Goal: Information Seeking & Learning: Learn about a topic

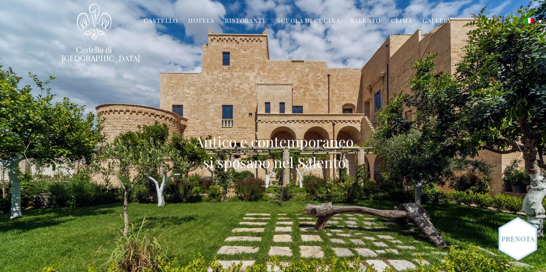
click at [250, 21] on link "Ristorante" at bounding box center [246, 21] width 42 height 10
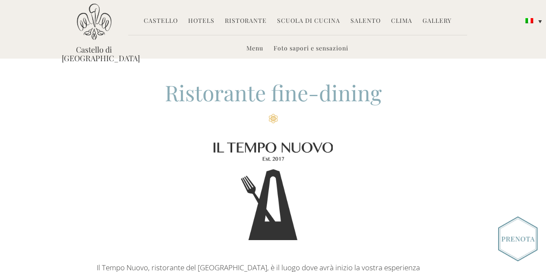
click at [254, 42] on li "Menu" at bounding box center [254, 49] width 25 height 19
click at [254, 49] on link "Menu" at bounding box center [254, 49] width 17 height 10
click at [254, 46] on link "Menu" at bounding box center [254, 49] width 17 height 10
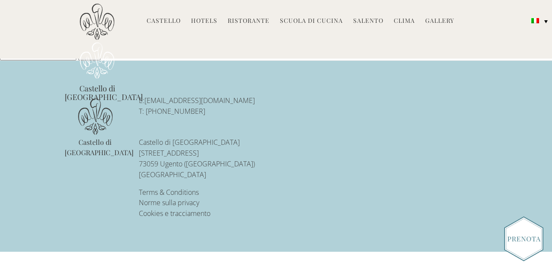
click at [352, 44] on div "Castello di Ugento MENU Castello Storia Affreschi Il museo Giardino Famiglia Cr…" at bounding box center [276, 51] width 436 height 97
click at [260, 69] on div "Castello di Ugento MENU Castello Storia Affreschi Il museo Giardino Famiglia Cr…" at bounding box center [276, 51] width 436 height 97
click at [47, 56] on header "Castello di Ugento MENU Castello Storia Affreschi Il museo Giardino Famiglia Cr…" at bounding box center [276, 29] width 552 height 59
click at [372, 128] on div "Castello di Ugento E: reservations@castellodiugento.com T: +39-0833-1850-720 Ca…" at bounding box center [276, 157] width 423 height 138
click at [373, 184] on div "Castello di Ugento E: reservations@castellodiugento.com T: +39-0833-1850-720 Ca…" at bounding box center [276, 157] width 423 height 138
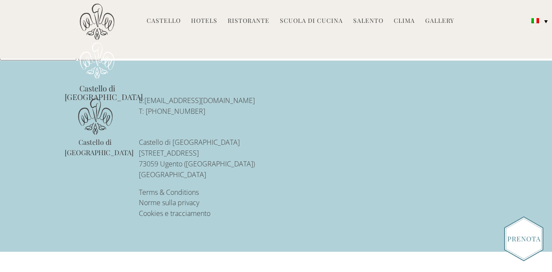
click at [248, 21] on link "Ristorante" at bounding box center [249, 21] width 42 height 10
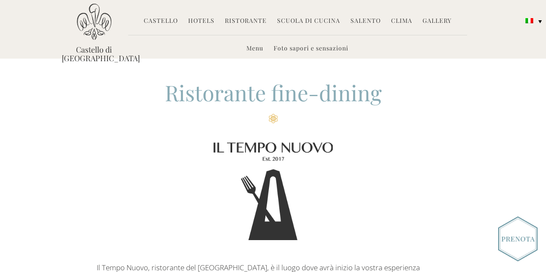
click at [284, 50] on link "Foto sapori e sensazioni" at bounding box center [310, 49] width 75 height 10
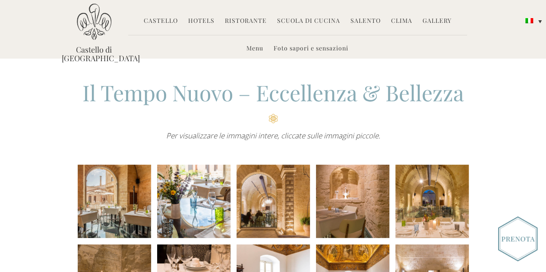
click at [257, 49] on link "Menu" at bounding box center [254, 49] width 17 height 10
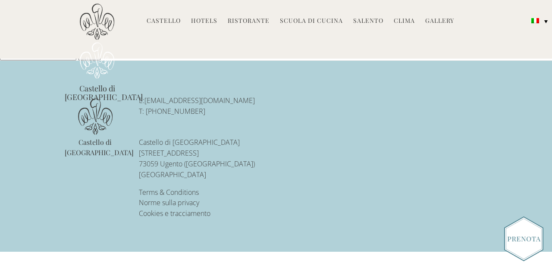
type input "italian"
click at [150, 34] on div "Castello Storia Affreschi Il museo Giardino Famiglia Cronologia del Salento Hot…" at bounding box center [300, 24] width 339 height 25
